Goal: Task Accomplishment & Management: Complete application form

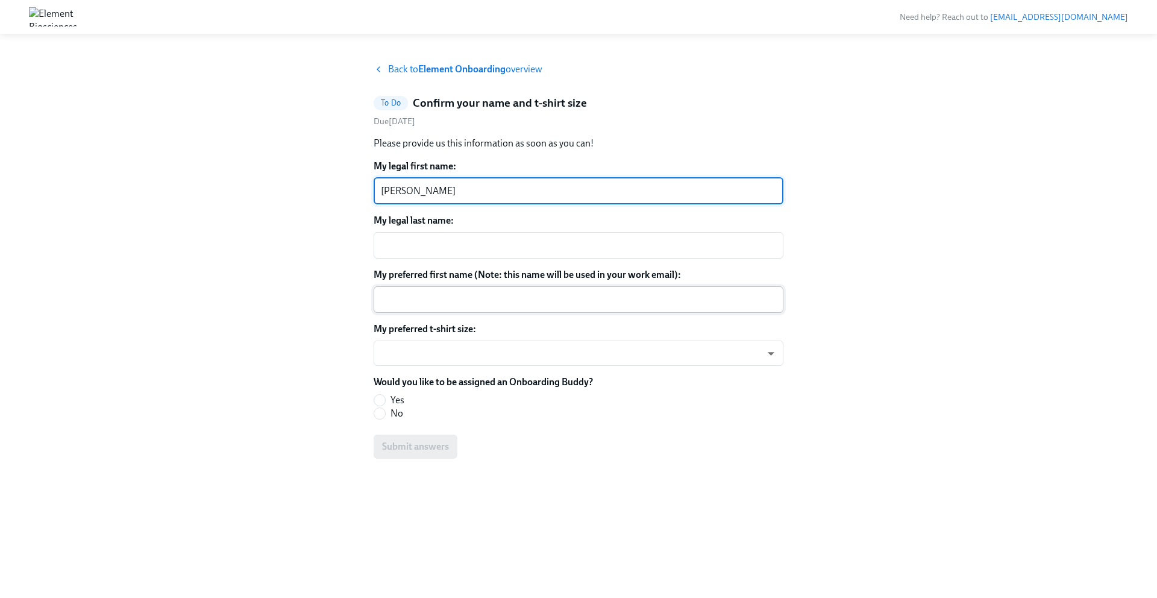
type textarea "[PERSON_NAME]"
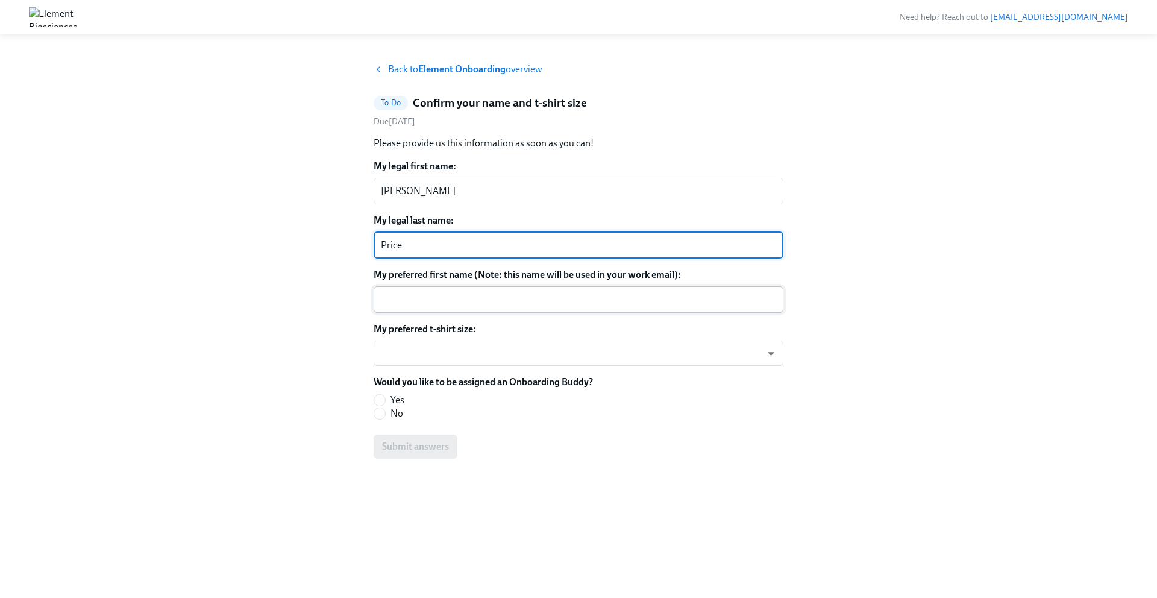
type textarea "Price"
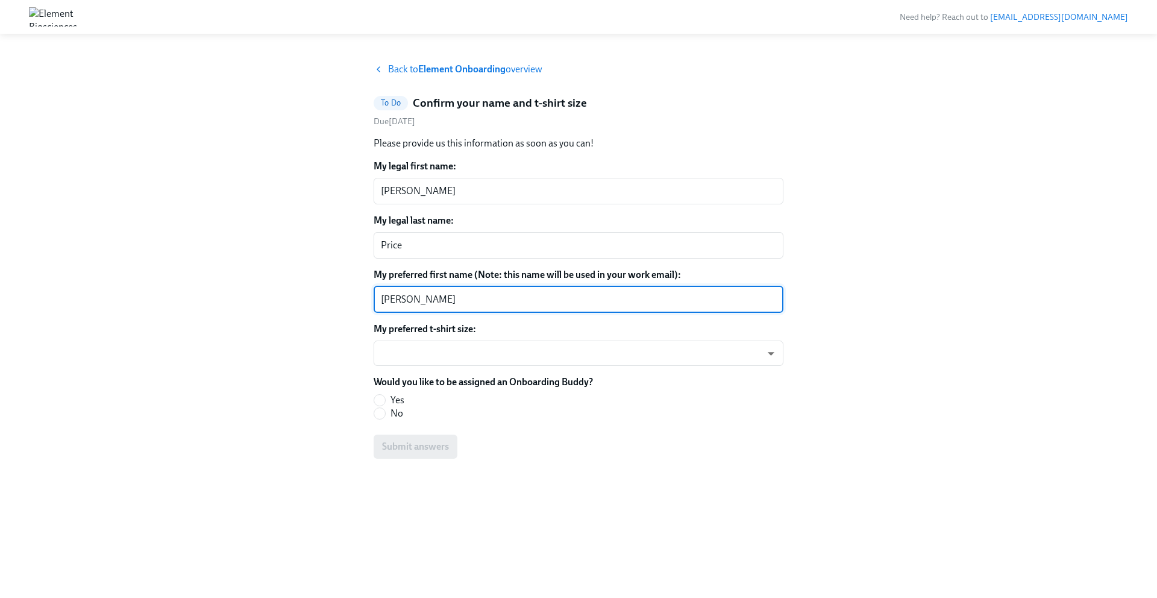
type textarea "[PERSON_NAME]"
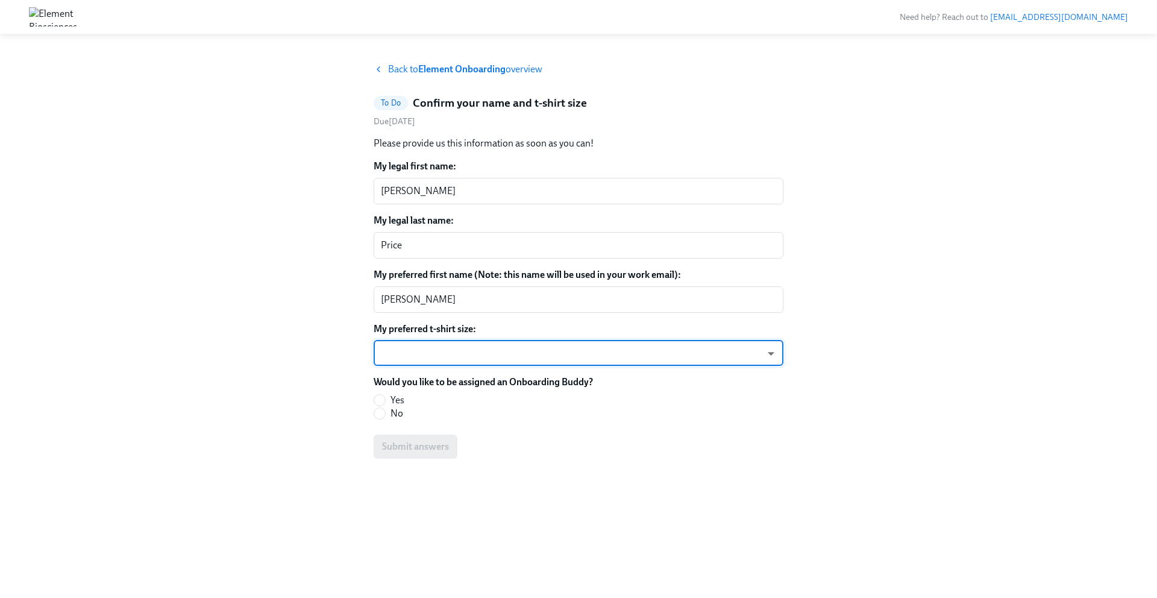
click at [397, 354] on body "Need help? Reach out to [EMAIL_ADDRESS][DOMAIN_NAME] Back to Element Onboarding…" at bounding box center [578, 299] width 1157 height 598
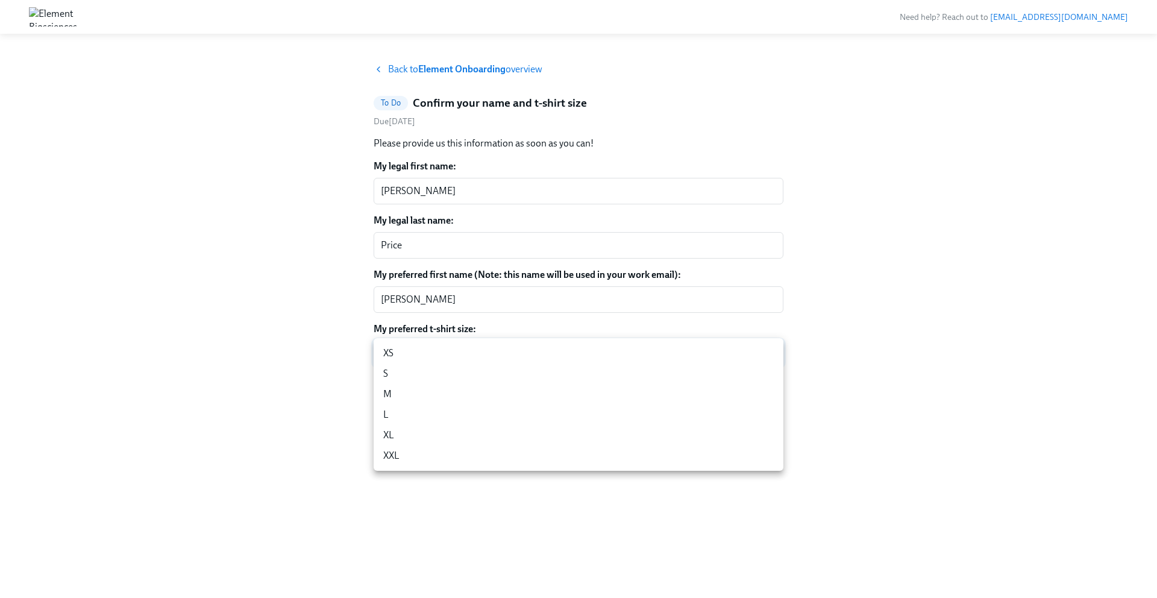
click at [391, 392] on li "M" at bounding box center [579, 394] width 410 height 20
type input "L7MMlKhwy"
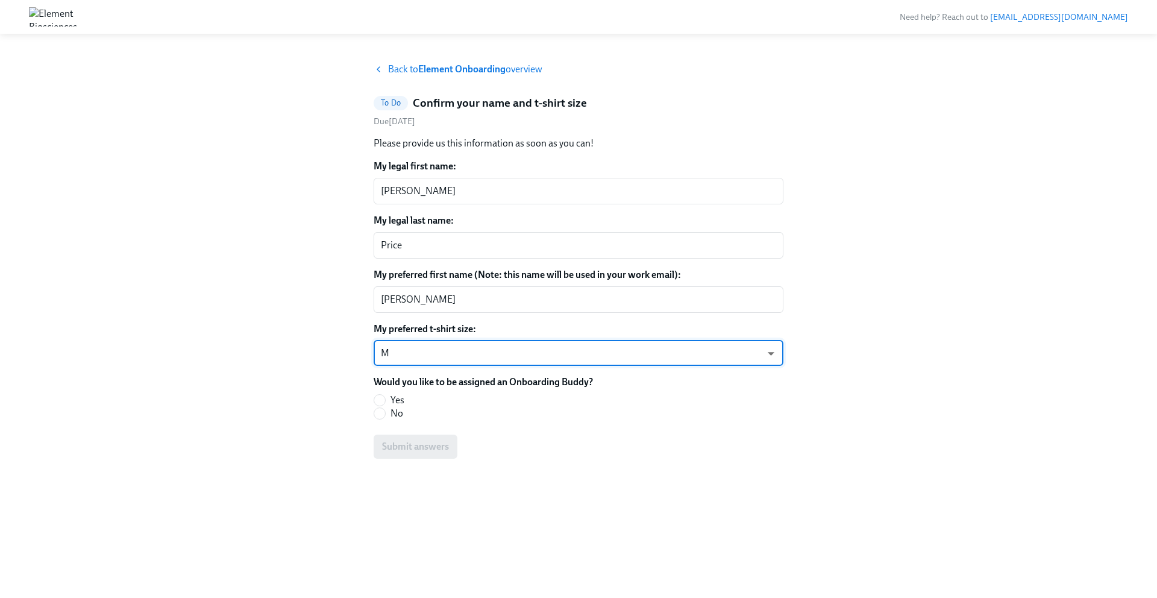
click at [387, 410] on label "No" at bounding box center [479, 413] width 210 height 13
click at [385, 410] on input "No" at bounding box center [379, 413] width 11 height 11
radio input "true"
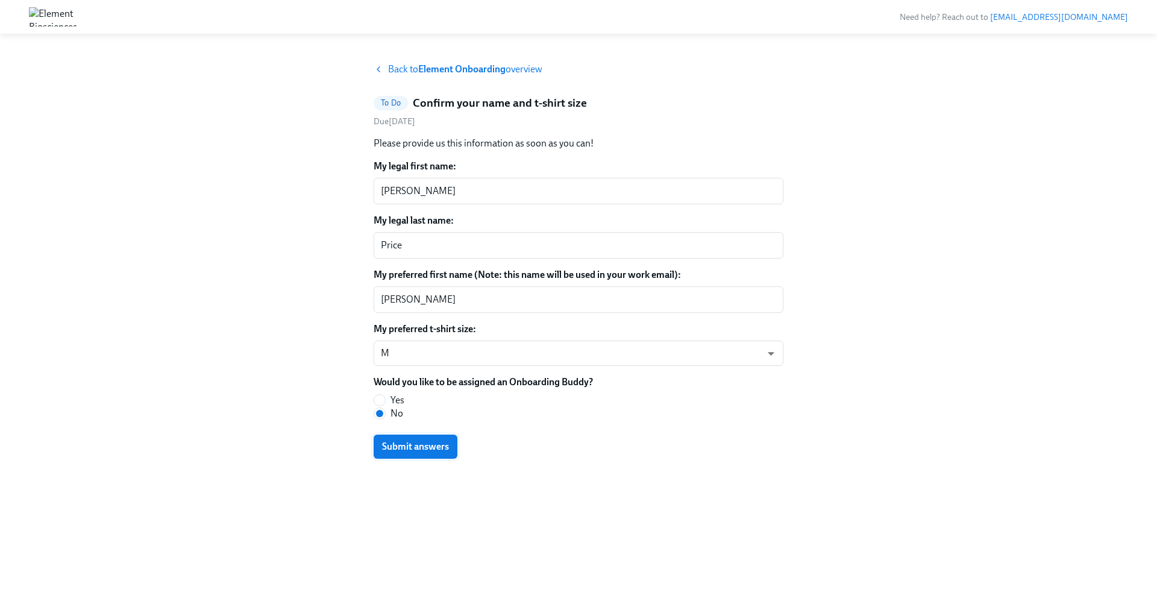
click at [393, 451] on span "Submit answers" at bounding box center [415, 446] width 67 height 12
click at [390, 72] on span "Back to Element Onboarding overview" at bounding box center [465, 69] width 154 height 13
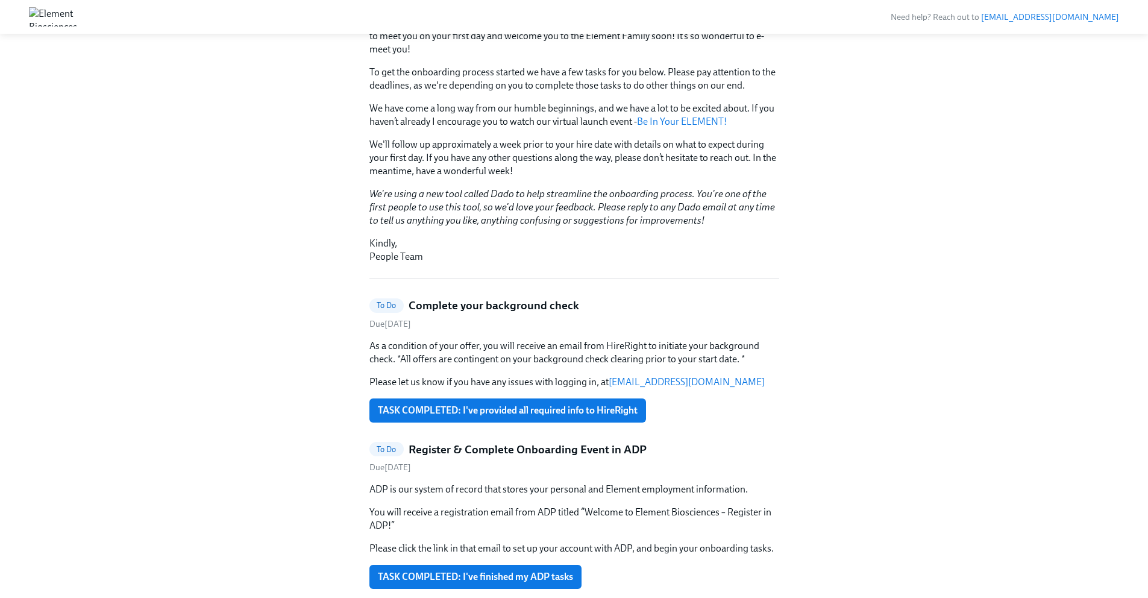
scroll to position [194, 0]
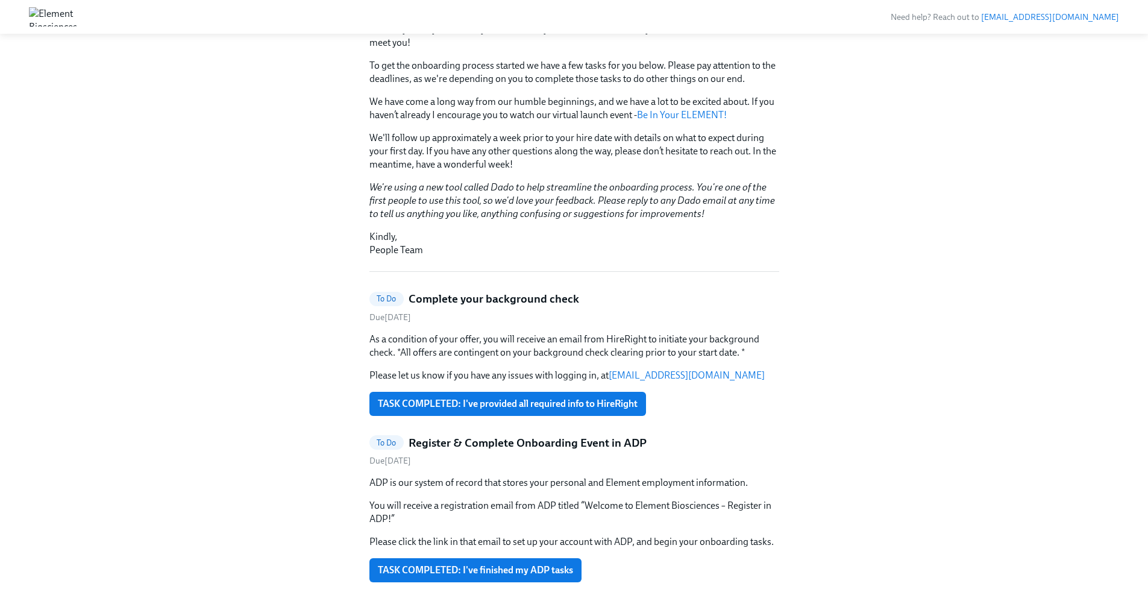
click at [447, 297] on h5 "Complete your background check" at bounding box center [494, 299] width 171 height 16
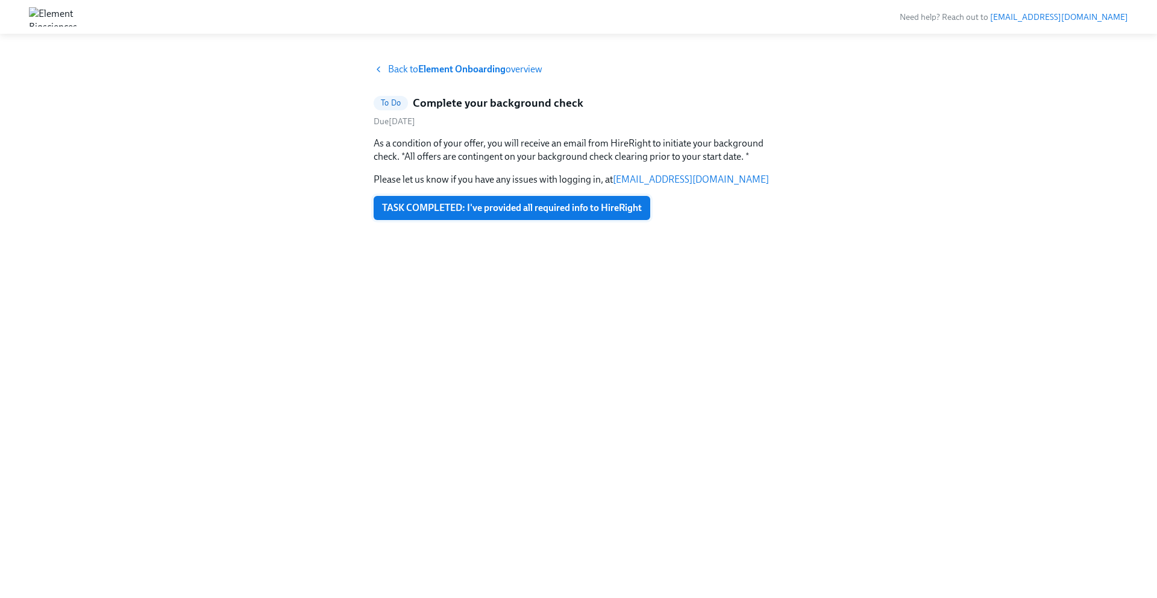
click at [415, 204] on span "TASK COMPLETED: I've provided all required info to HireRight" at bounding box center [512, 208] width 260 height 12
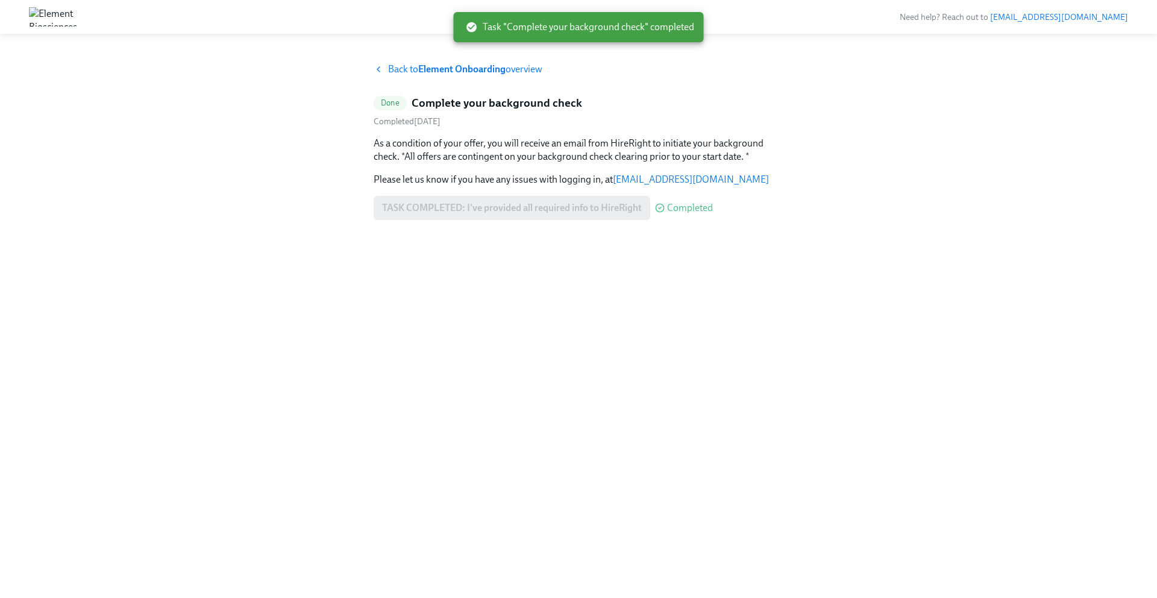
click at [390, 67] on span "Back to Element Onboarding overview" at bounding box center [465, 69] width 154 height 13
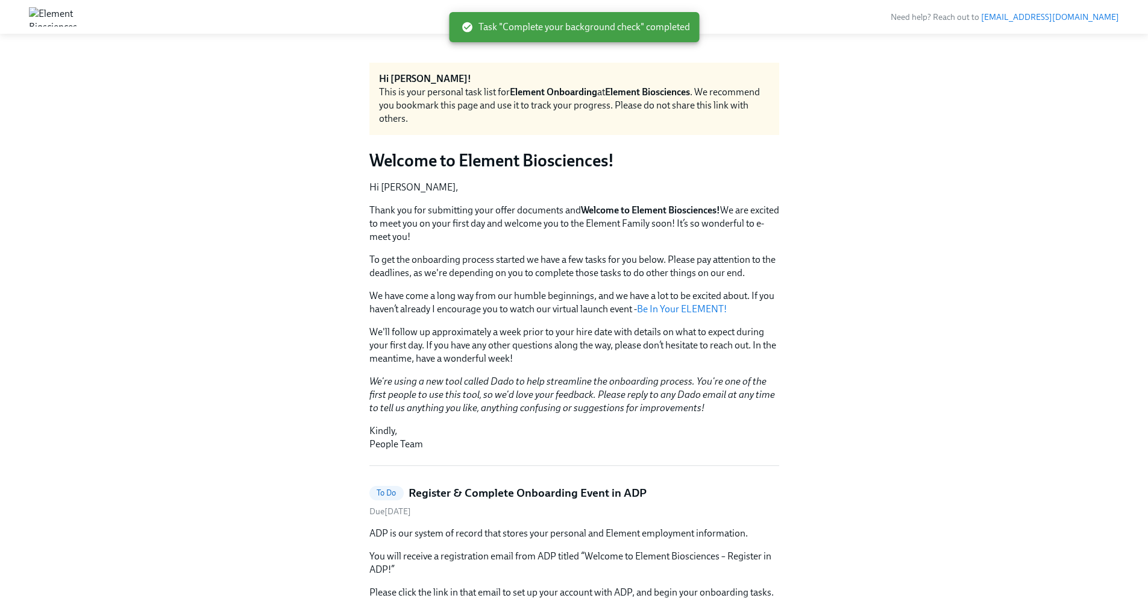
scroll to position [222, 0]
